Goal: Obtain resource: Download file/media

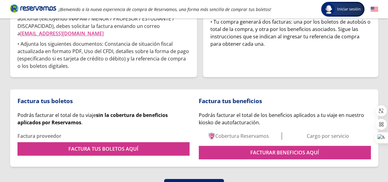
scroll to position [156, 0]
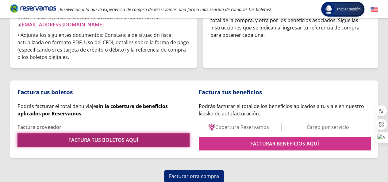
click at [138, 139] on link "FACTURA TUS BOLETOS AQUÍ" at bounding box center [103, 139] width 172 height 13
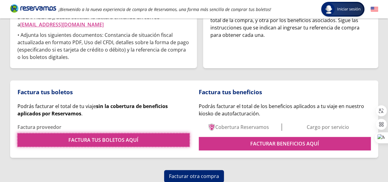
scroll to position [0, 0]
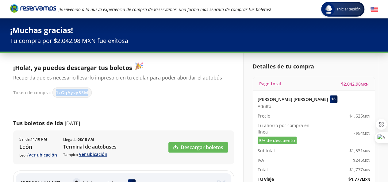
drag, startPoint x: 55, startPoint y: 91, endPoint x: 86, endPoint y: 93, distance: 30.4
click at [85, 93] on span "1zGqAyvy5SM" at bounding box center [72, 92] width 32 height 6
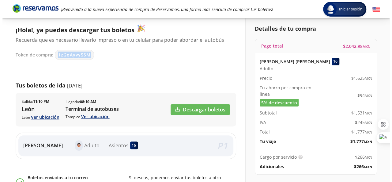
scroll to position [24, 0]
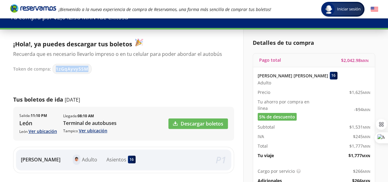
copy span "1zGqAyvy5SM"
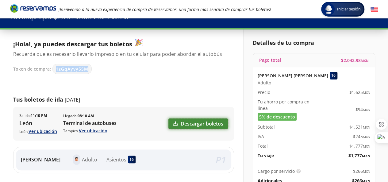
click at [188, 121] on link "Descargar boletos" at bounding box center [197, 123] width 59 height 10
